Goal: Task Accomplishment & Management: Use online tool/utility

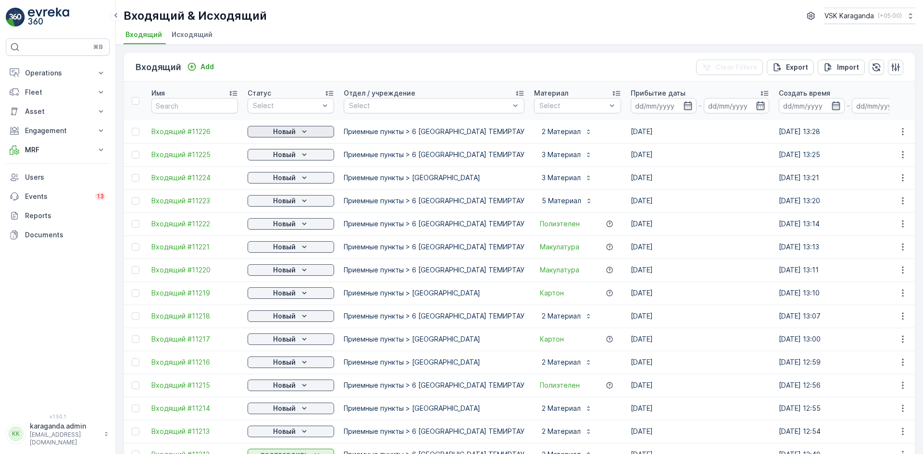
click at [290, 135] on p "Новый" at bounding box center [284, 132] width 23 height 10
click at [280, 160] on span "подтвердить" at bounding box center [275, 160] width 44 height 10
click at [286, 151] on p "Новый" at bounding box center [284, 155] width 23 height 10
click at [286, 182] on span "подтвердить" at bounding box center [275, 183] width 44 height 10
click at [292, 180] on p "Новый" at bounding box center [284, 178] width 23 height 10
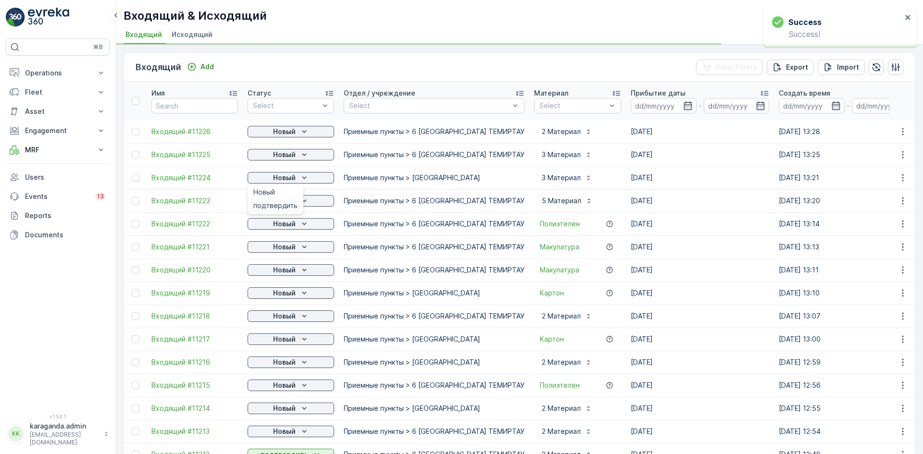
click at [275, 209] on td "Новый" at bounding box center [291, 200] width 96 height 23
click at [279, 227] on p "Новый" at bounding box center [284, 224] width 23 height 10
click at [279, 249] on span "подтвердить" at bounding box center [275, 252] width 44 height 10
click at [287, 250] on p "Новый" at bounding box center [284, 247] width 23 height 10
click at [283, 272] on p "Новый" at bounding box center [284, 270] width 23 height 10
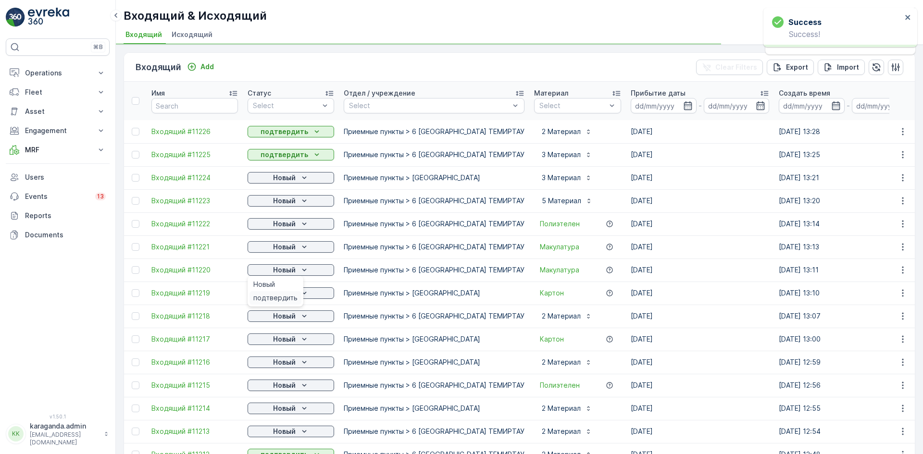
click at [278, 296] on span "подтвердить" at bounding box center [275, 298] width 44 height 10
click at [286, 293] on p "Новый" at bounding box center [284, 293] width 23 height 10
click at [274, 324] on td "Новый" at bounding box center [291, 316] width 96 height 23
click at [277, 175] on p "Новый" at bounding box center [284, 178] width 23 height 10
click at [280, 200] on div "подтвердить" at bounding box center [276, 205] width 52 height 13
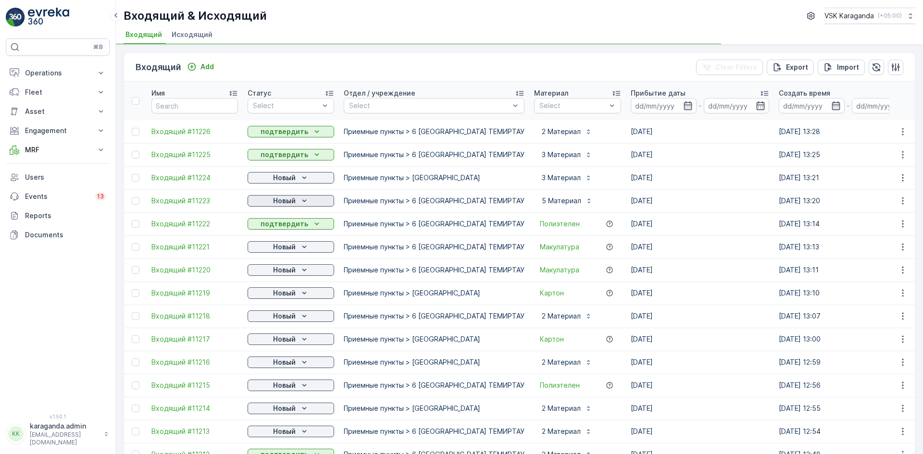
click at [288, 202] on p "Новый" at bounding box center [284, 201] width 23 height 10
click at [283, 230] on span "подтвердить" at bounding box center [275, 229] width 44 height 10
click at [284, 250] on p "Новый" at bounding box center [284, 247] width 23 height 10
click at [279, 273] on span "подтвердить" at bounding box center [275, 275] width 44 height 10
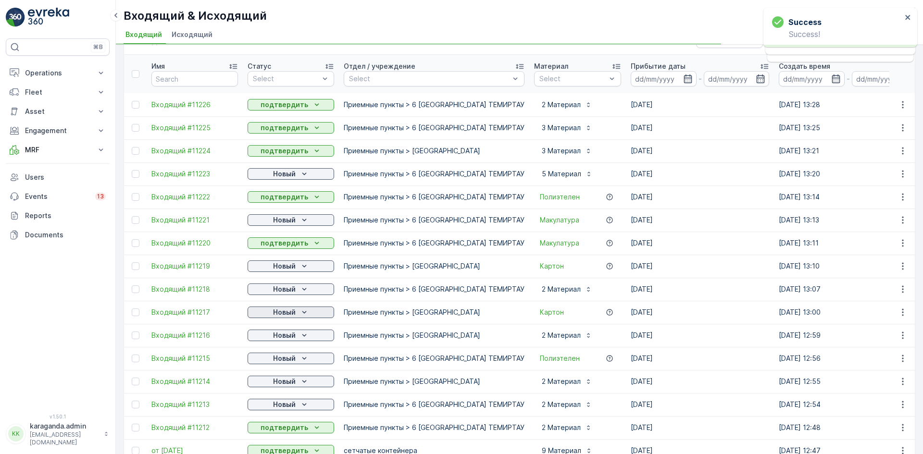
scroll to position [96, 0]
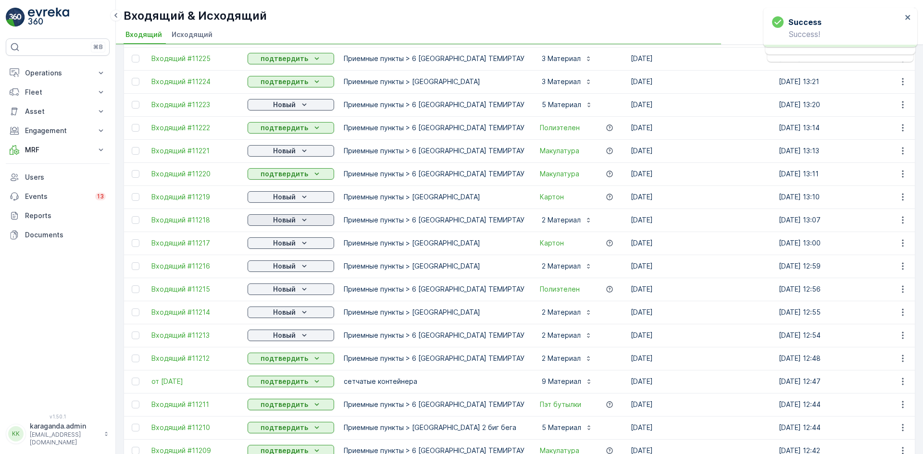
click at [286, 220] on p "Новый" at bounding box center [284, 220] width 23 height 10
click at [287, 246] on span "подтвердить" at bounding box center [275, 248] width 44 height 10
click at [287, 268] on span "подтвердить" at bounding box center [275, 271] width 44 height 10
click at [287, 270] on p "Новый" at bounding box center [284, 267] width 23 height 10
click at [280, 295] on span "подтвердить" at bounding box center [275, 294] width 44 height 10
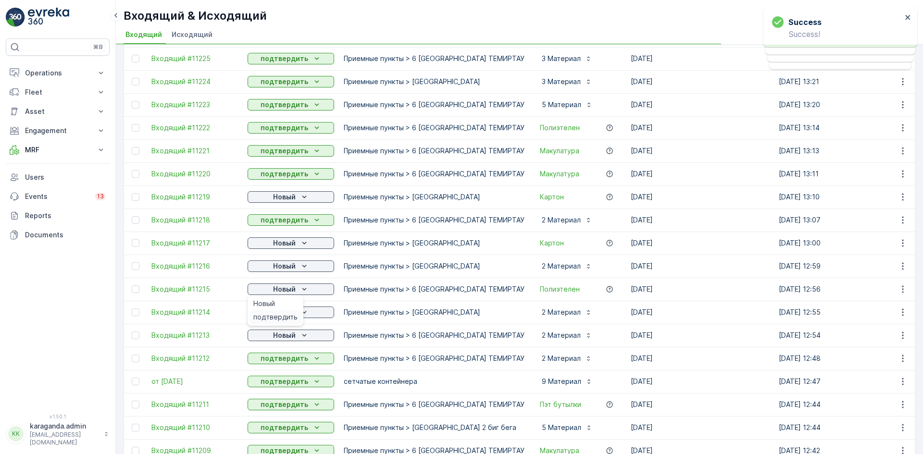
click at [283, 313] on span "подтвердить" at bounding box center [275, 317] width 44 height 10
click at [294, 312] on p "Новый" at bounding box center [284, 313] width 23 height 10
click at [271, 335] on div "подтвердить" at bounding box center [276, 340] width 52 height 13
click at [276, 362] on span "подтвердить" at bounding box center [275, 364] width 44 height 10
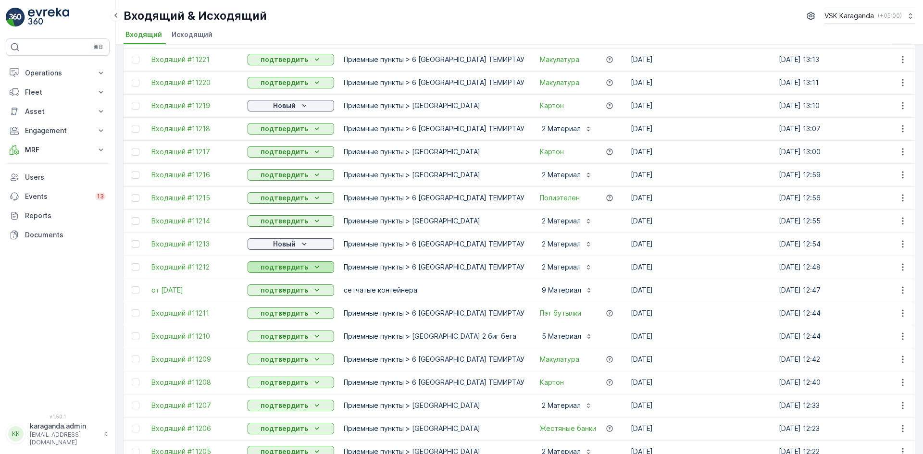
scroll to position [192, 0]
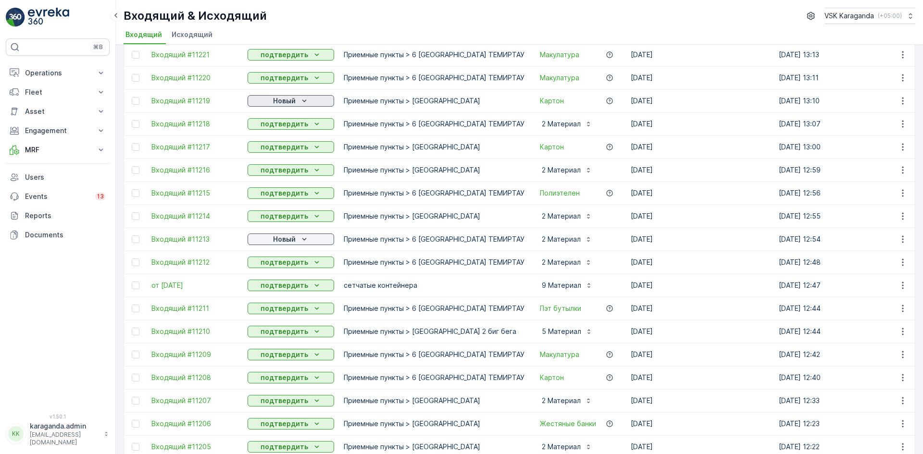
click at [298, 101] on div "Новый" at bounding box center [290, 101] width 79 height 10
click at [287, 127] on span "подтвердить" at bounding box center [275, 129] width 44 height 10
click at [294, 240] on p "Новый" at bounding box center [284, 240] width 23 height 10
click at [293, 268] on span "подтвердить" at bounding box center [275, 267] width 44 height 10
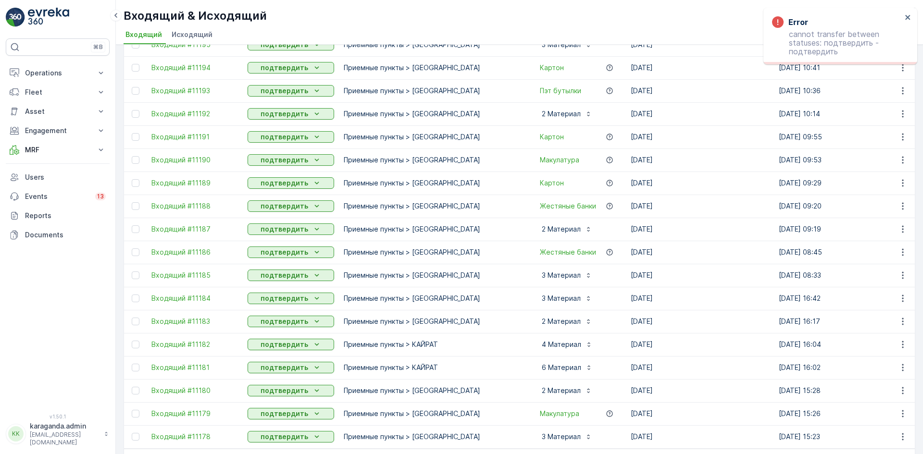
scroll to position [861, 0]
